Goal: Complete application form

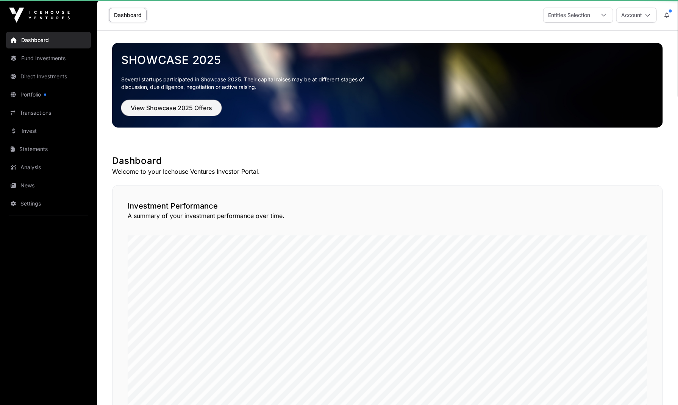
click at [164, 110] on span "View Showcase 2025 Offers" at bounding box center [171, 107] width 81 height 9
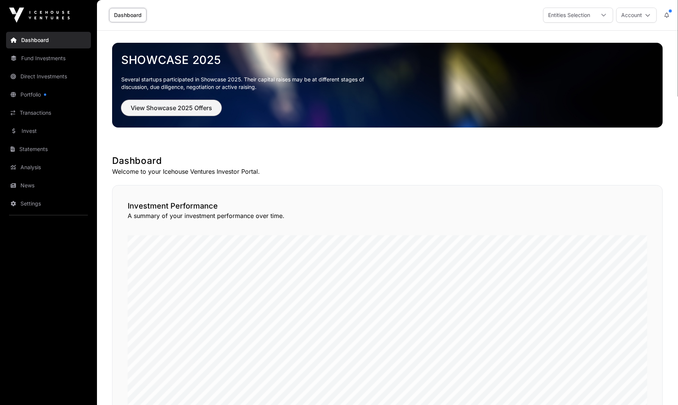
click at [162, 110] on span "View Showcase 2025 Offers" at bounding box center [171, 107] width 81 height 9
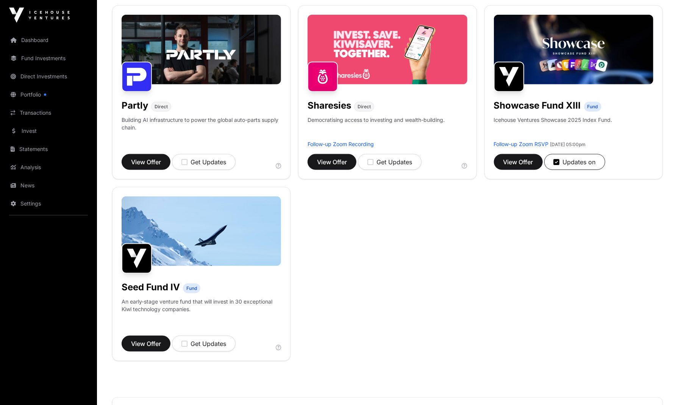
scroll to position [477, 0]
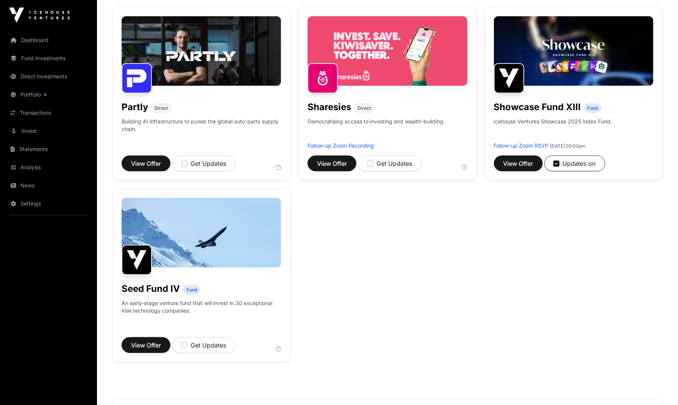
click at [568, 71] on img at bounding box center [573, 51] width 159 height 70
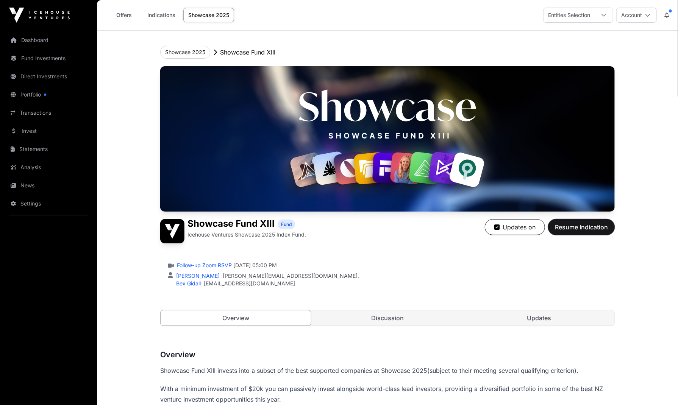
click at [584, 223] on span "Resume Indication" at bounding box center [581, 227] width 53 height 9
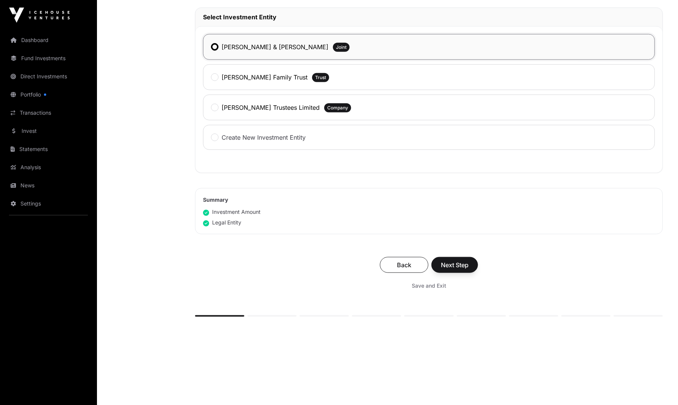
scroll to position [363, 0]
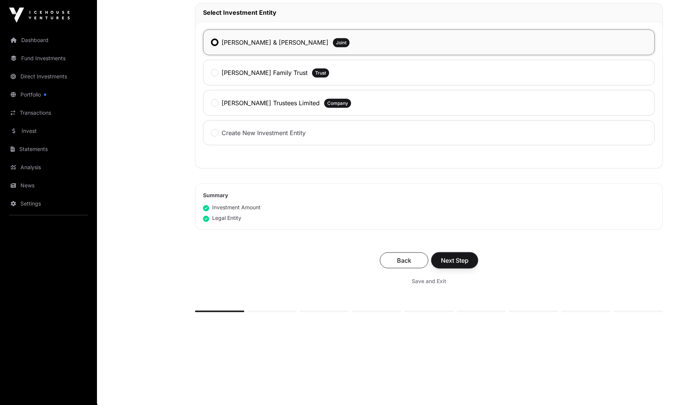
click at [460, 259] on span "Next Step" at bounding box center [455, 260] width 28 height 9
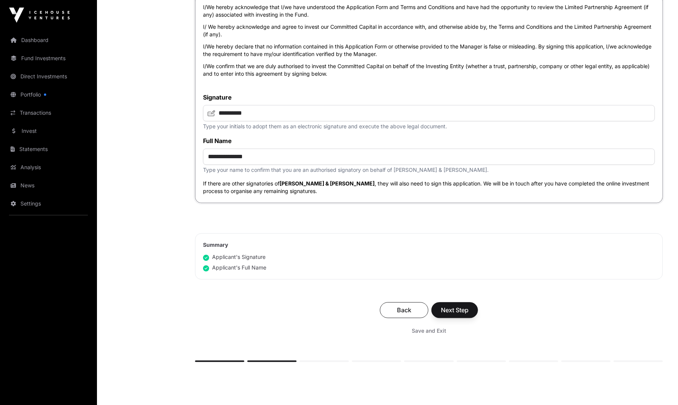
scroll to position [2577, 0]
click at [459, 314] on button "Next Step" at bounding box center [454, 310] width 47 height 16
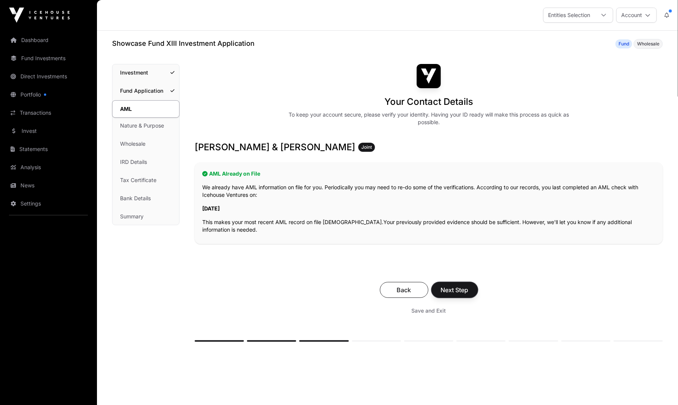
click at [463, 287] on span "Next Step" at bounding box center [455, 289] width 28 height 9
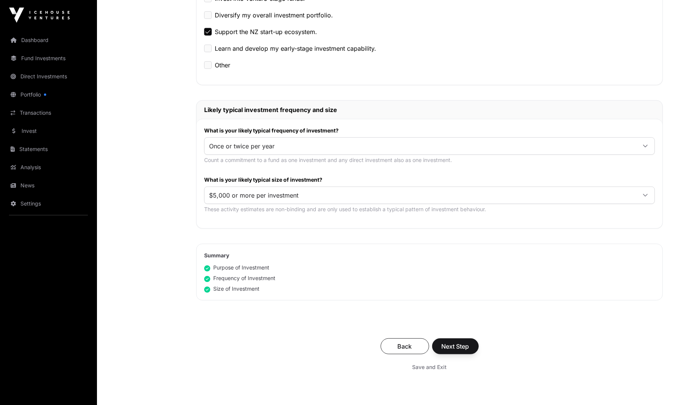
scroll to position [286, 0]
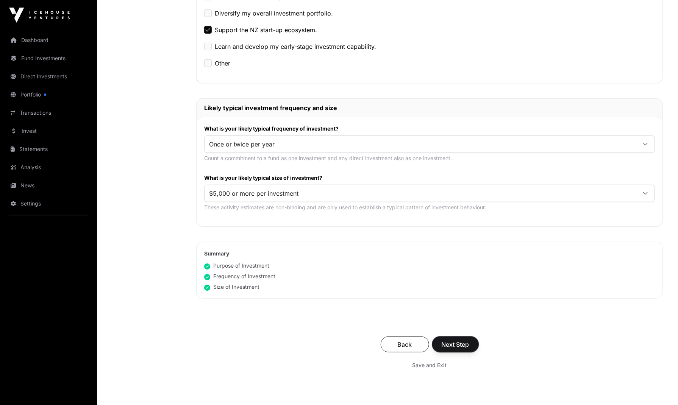
click at [457, 342] on span "Next Step" at bounding box center [455, 344] width 28 height 9
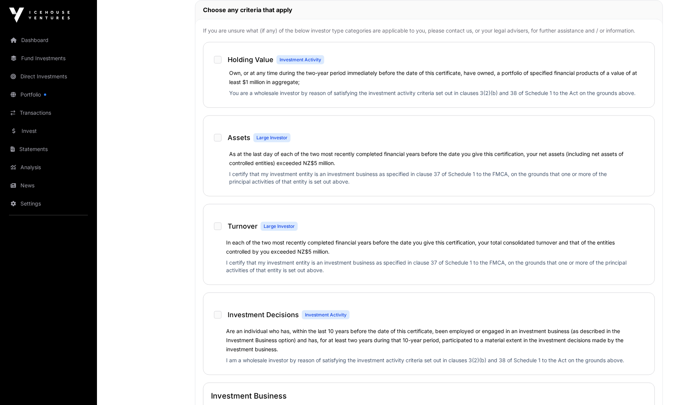
scroll to position [382, 0]
click at [586, 213] on div "Turnover Large Investor" at bounding box center [429, 223] width 436 height 23
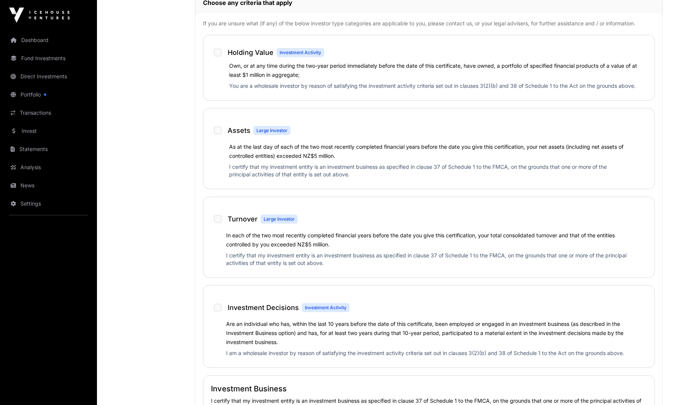
scroll to position [389, 0]
click at [354, 366] on div "Investment Decisions Investment Activity Are an individual who has, within the …" at bounding box center [429, 326] width 452 height 83
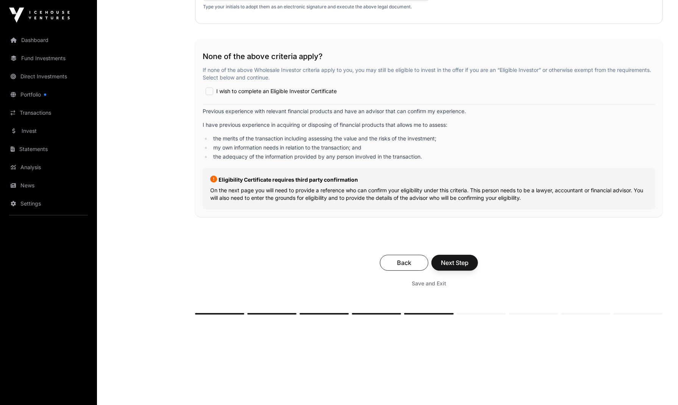
scroll to position [1247, 0]
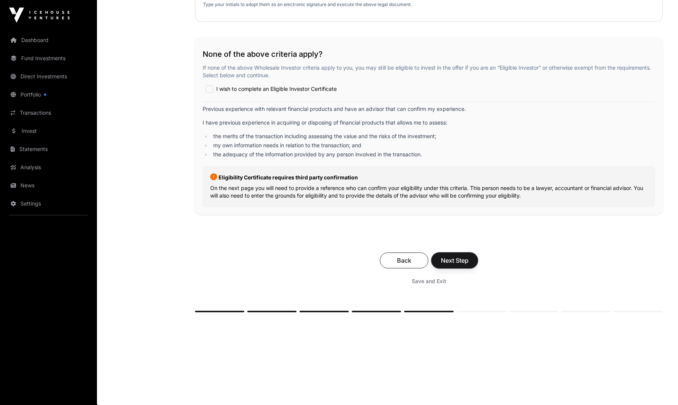
click at [459, 257] on span "Next Step" at bounding box center [455, 260] width 28 height 9
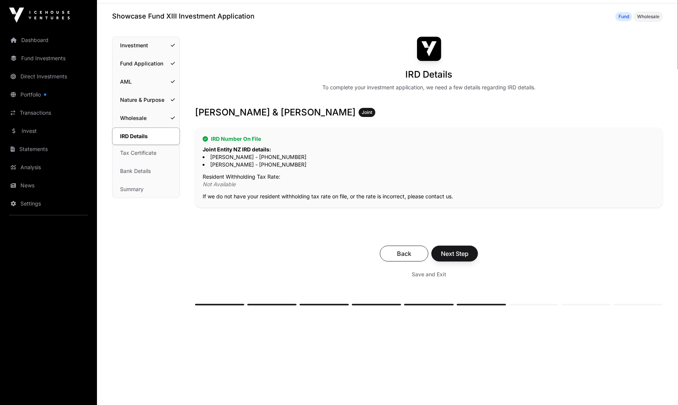
scroll to position [30, 0]
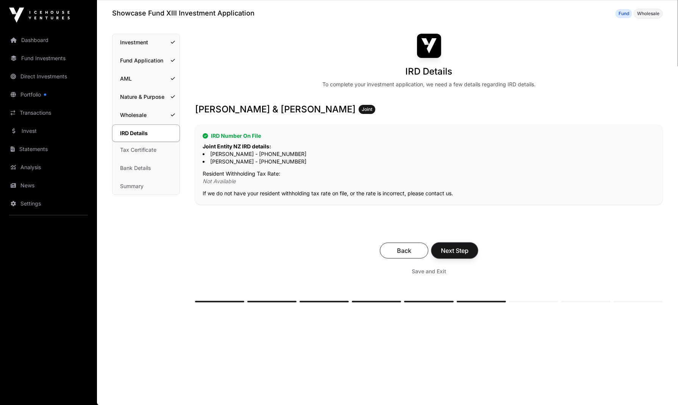
click at [470, 249] on button "Next Step" at bounding box center [454, 251] width 47 height 16
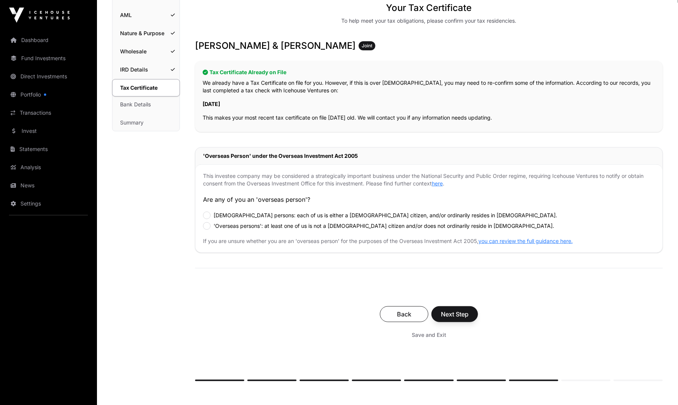
scroll to position [94, 0]
click at [455, 310] on span "Next Step" at bounding box center [455, 314] width 28 height 9
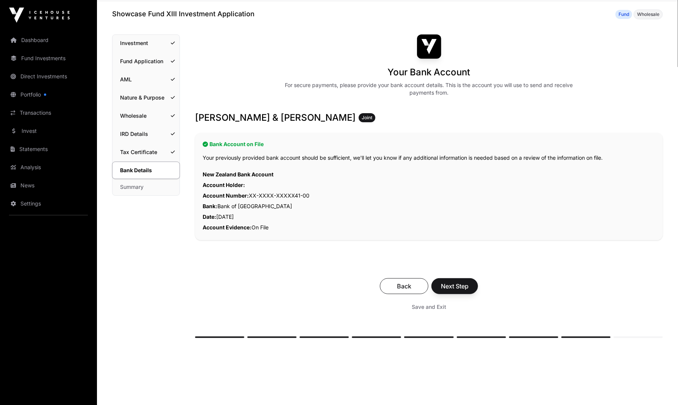
scroll to position [31, 0]
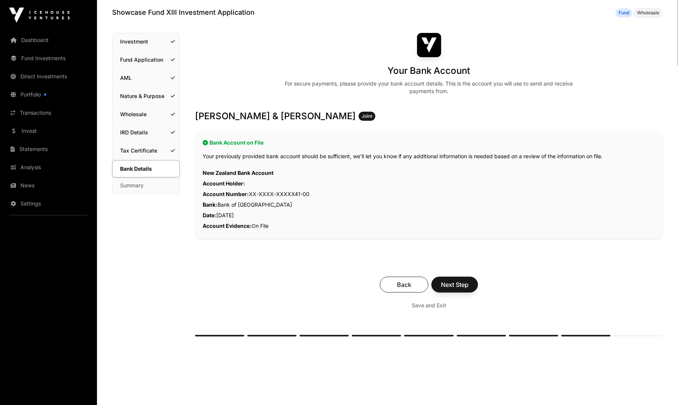
click at [42, 41] on link "Dashboard" at bounding box center [48, 40] width 85 height 17
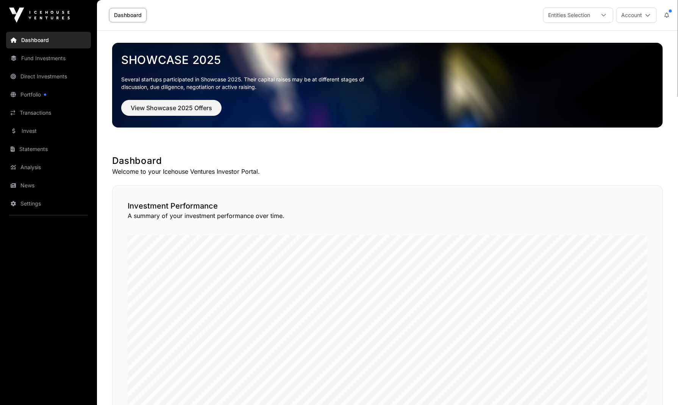
click at [648, 15] on icon at bounding box center [647, 14] width 5 height 5
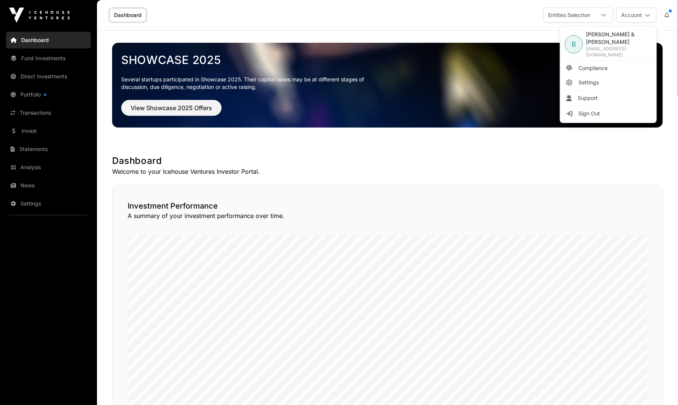
click at [594, 79] on span "Settings" at bounding box center [588, 83] width 20 height 8
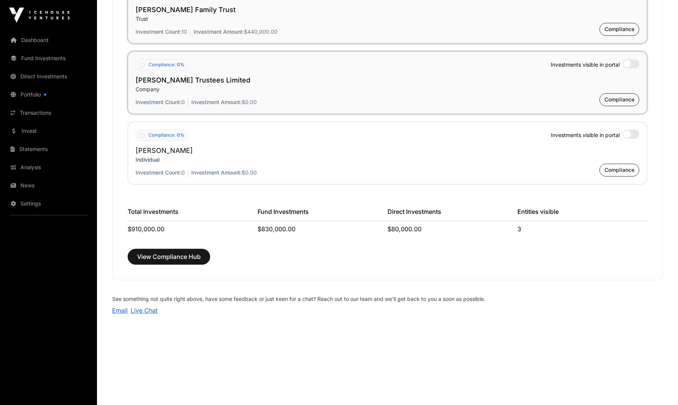
scroll to position [855, 0]
click at [25, 201] on link "Settings" at bounding box center [48, 203] width 85 height 17
click at [44, 117] on link "Transactions" at bounding box center [48, 112] width 85 height 17
click at [27, 112] on link "Transactions" at bounding box center [48, 112] width 85 height 17
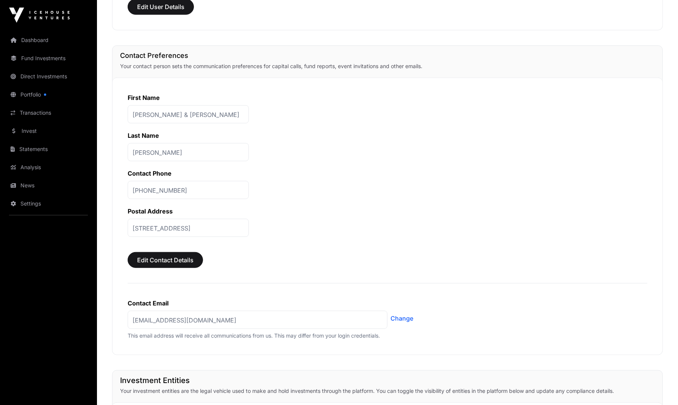
scroll to position [48, 0]
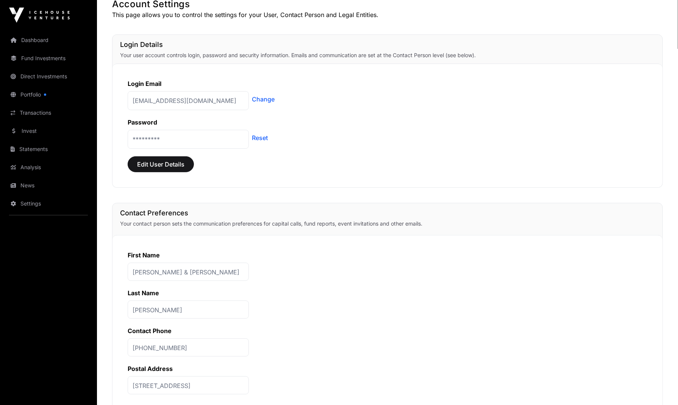
click at [27, 114] on link "Transactions" at bounding box center [48, 112] width 85 height 17
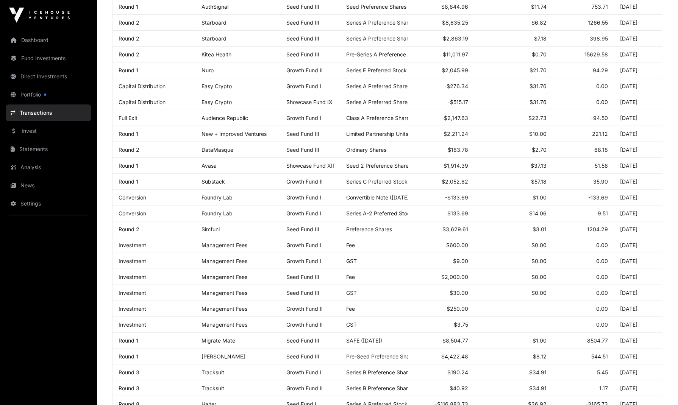
scroll to position [147, 0]
click at [39, 151] on link "Statements" at bounding box center [48, 149] width 85 height 17
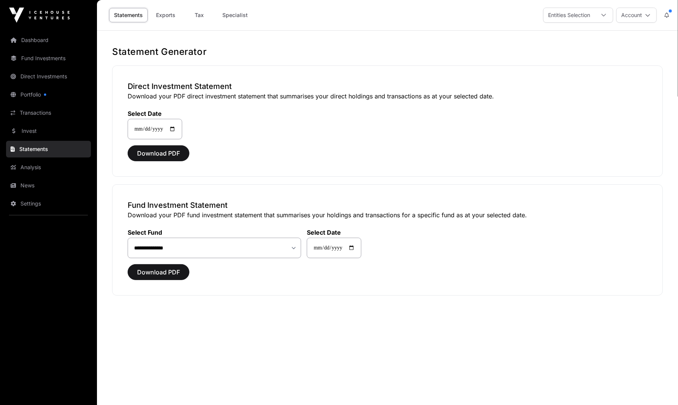
click at [31, 114] on link "Transactions" at bounding box center [48, 112] width 85 height 17
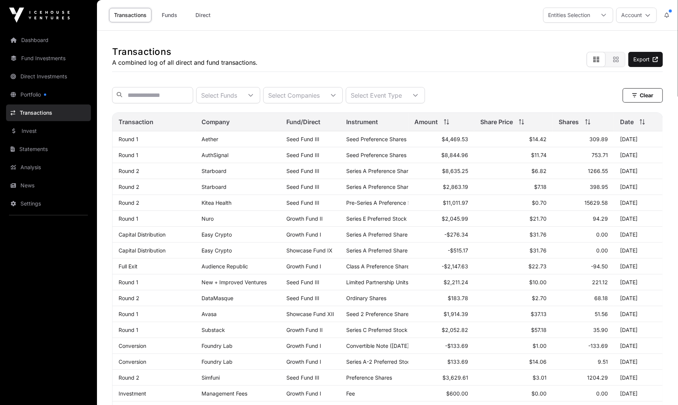
click at [30, 96] on link "Portfolio" at bounding box center [48, 94] width 85 height 17
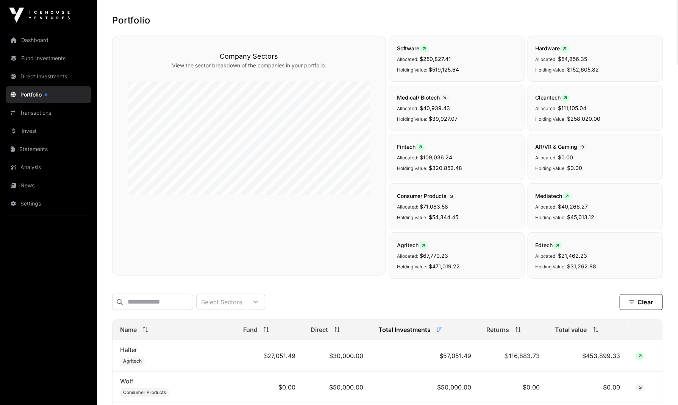
scroll to position [41, 0]
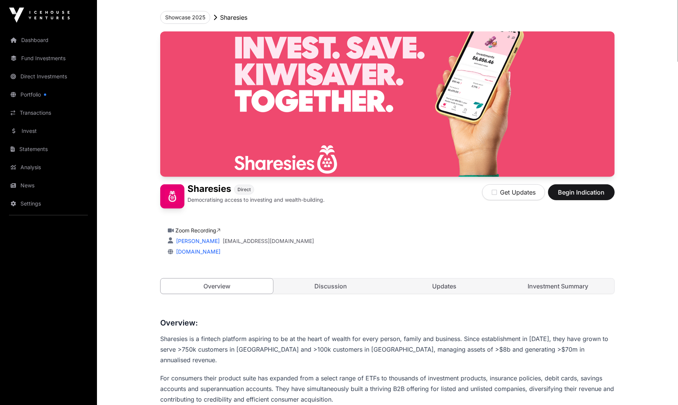
scroll to position [34, 0]
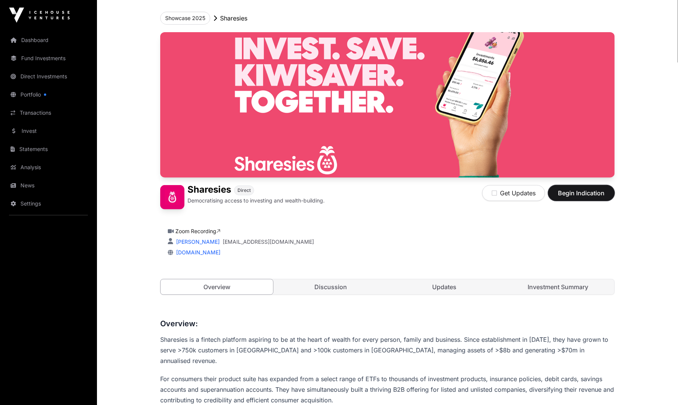
click at [572, 195] on span "Begin Indication" at bounding box center [581, 193] width 48 height 9
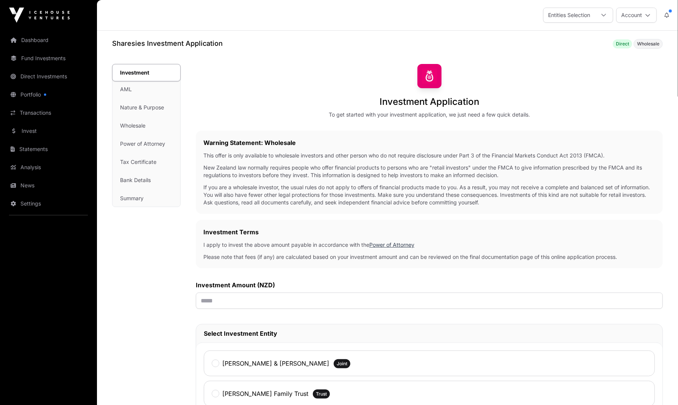
scroll to position [79, 0]
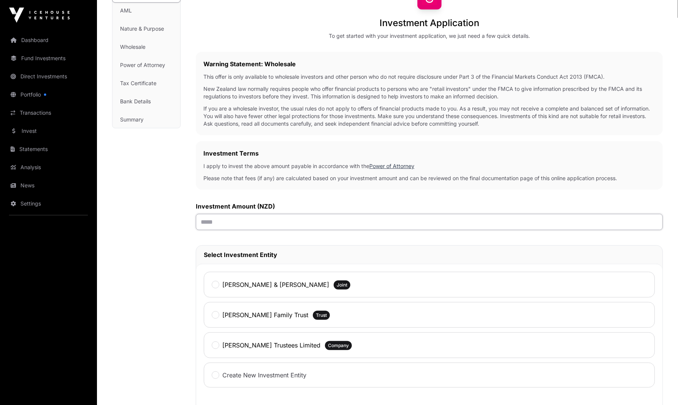
click at [219, 221] on input "text" at bounding box center [429, 222] width 467 height 16
type input "******"
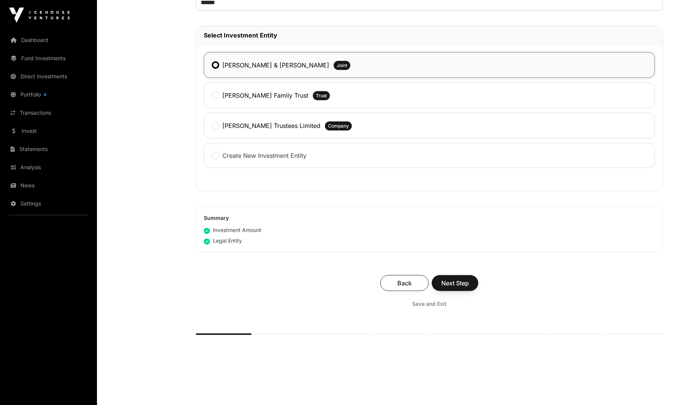
scroll to position [302, 0]
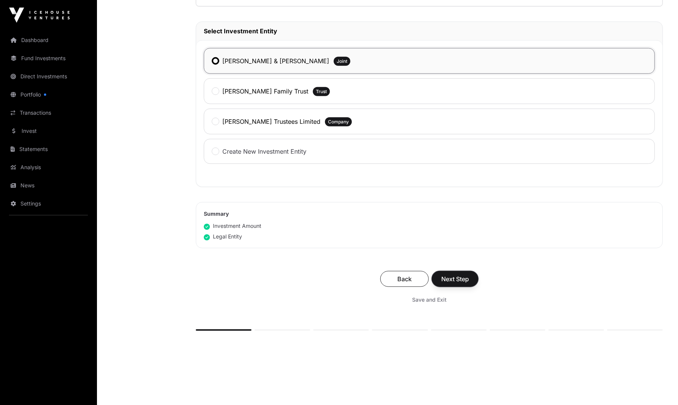
click at [474, 282] on button "Next Step" at bounding box center [455, 279] width 47 height 16
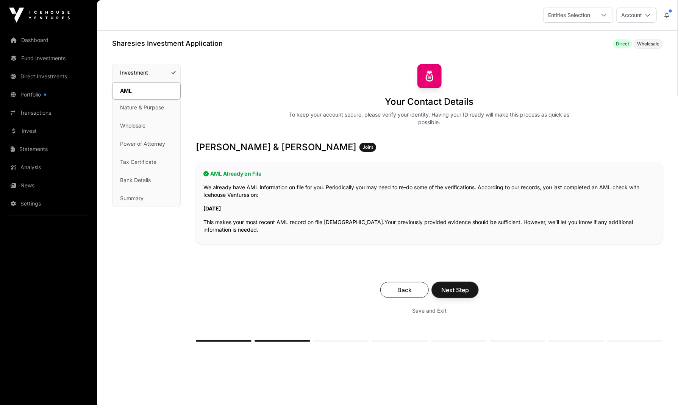
click at [460, 288] on span "Next Step" at bounding box center [455, 289] width 28 height 9
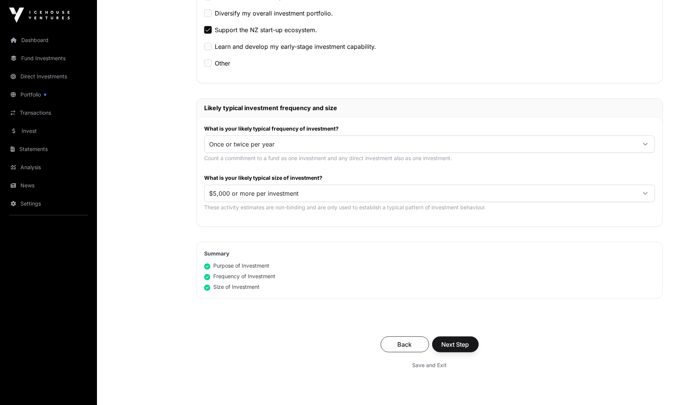
scroll to position [289, 0]
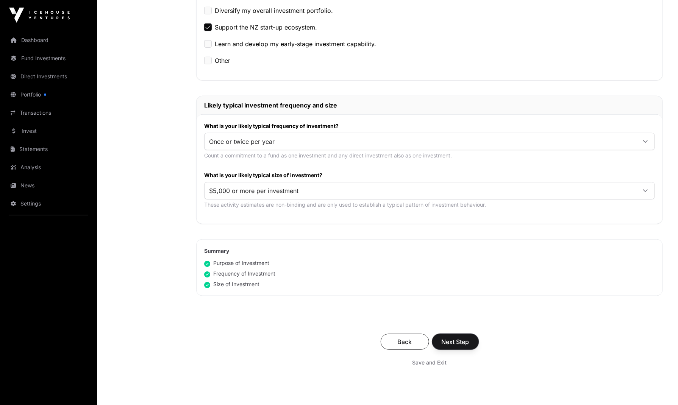
click at [462, 343] on span "Next Step" at bounding box center [455, 341] width 28 height 9
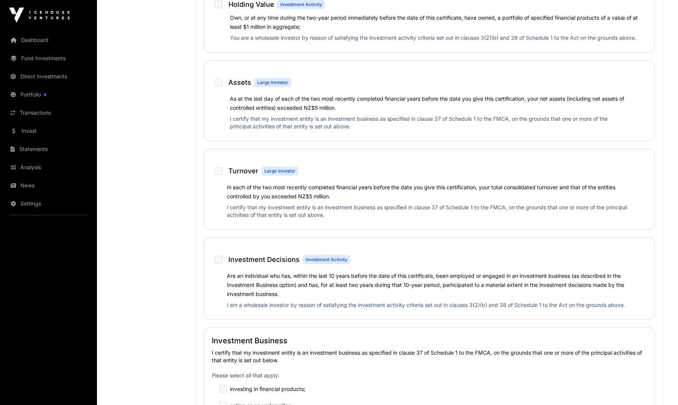
scroll to position [436, 0]
click at [466, 373] on p "Please select all that apply:" at bounding box center [429, 377] width 435 height 14
